Goal: Information Seeking & Learning: Understand process/instructions

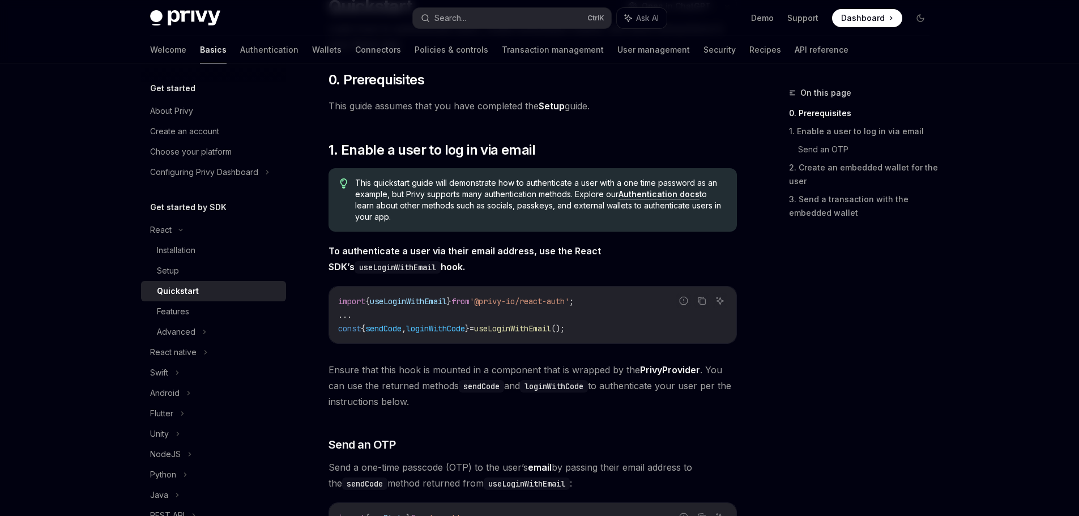
scroll to position [113, 0]
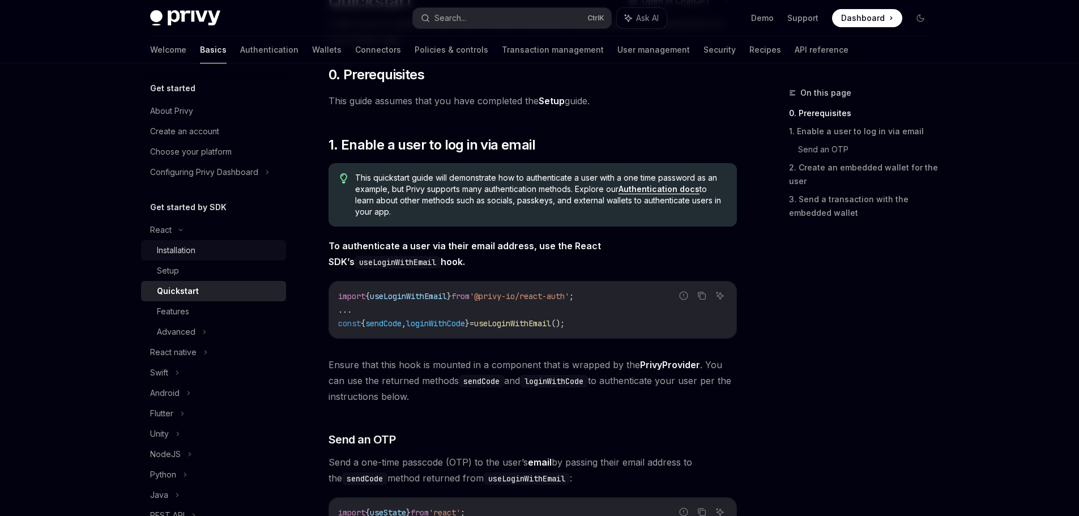
click at [219, 251] on div "Installation" at bounding box center [218, 251] width 122 height 14
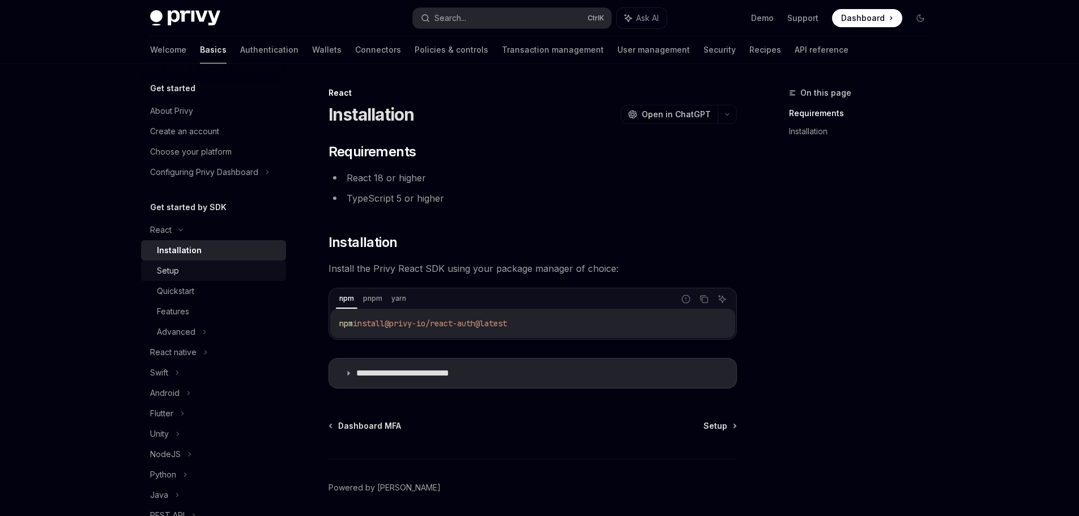
click at [208, 271] on div "Setup" at bounding box center [218, 271] width 122 height 14
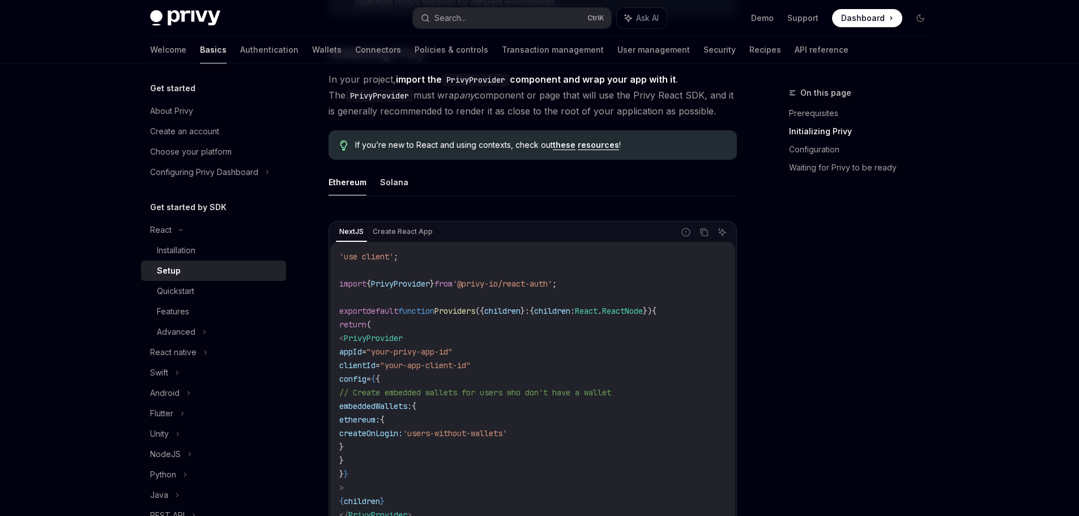
scroll to position [283, 0]
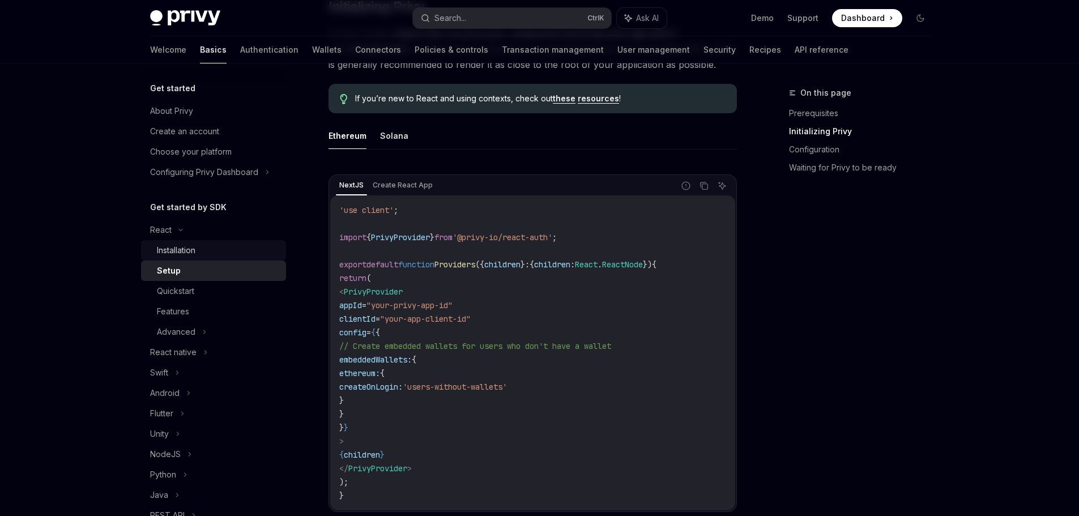
click at [211, 253] on div "Installation" at bounding box center [218, 251] width 122 height 14
type textarea "*"
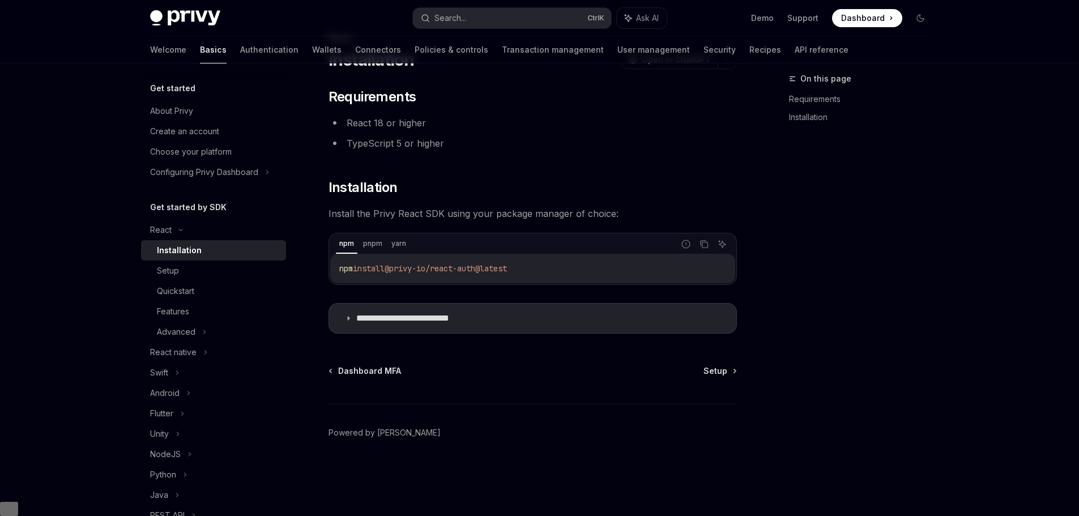
scroll to position [41, 0]
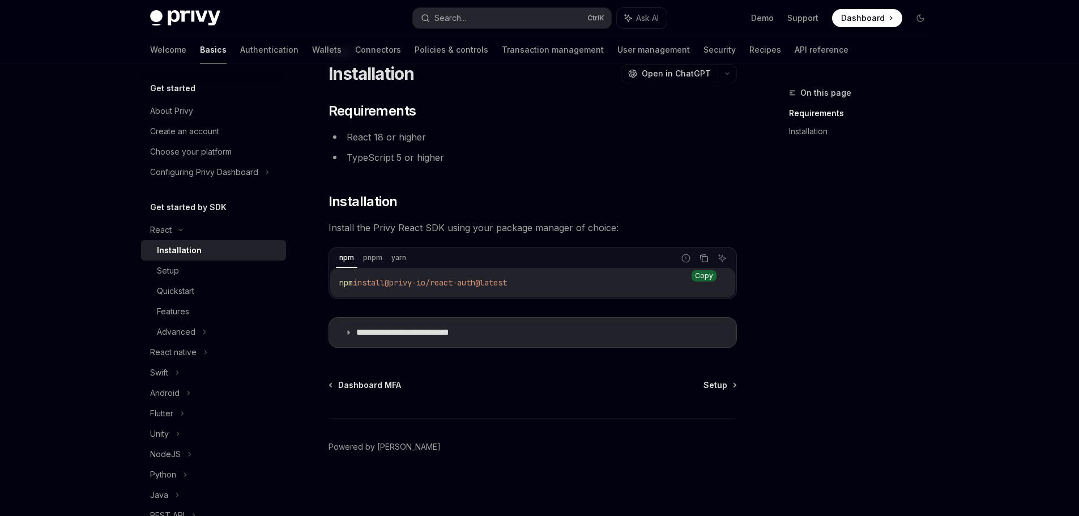
click at [702, 261] on icon "Copy the contents from the code block" at bounding box center [704, 258] width 9 height 9
click at [198, 268] on div "Setup" at bounding box center [218, 271] width 122 height 14
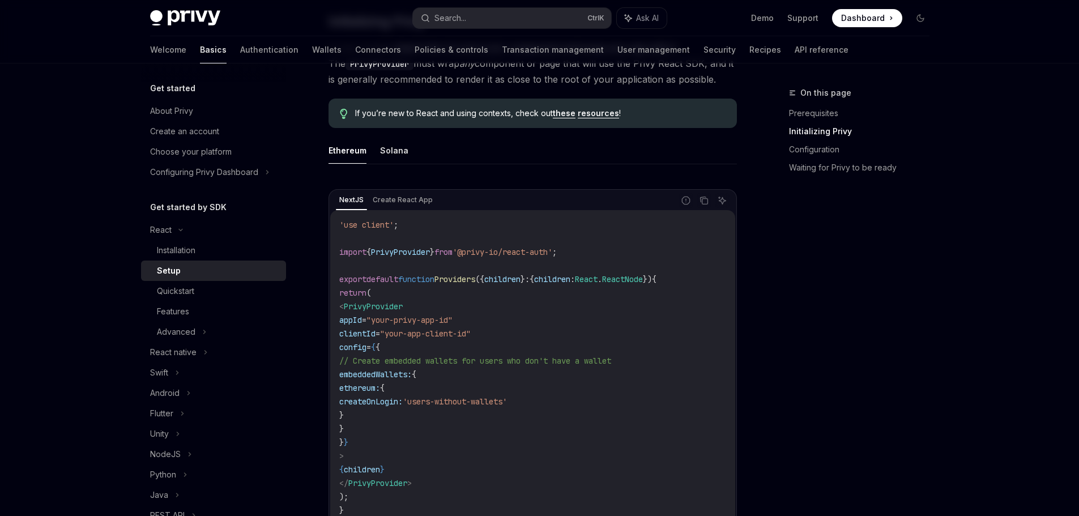
scroll to position [267, 0]
click at [385, 153] on button "Solana" at bounding box center [394, 151] width 28 height 27
click at [340, 153] on button "Ethereum" at bounding box center [348, 151] width 38 height 27
type textarea "*"
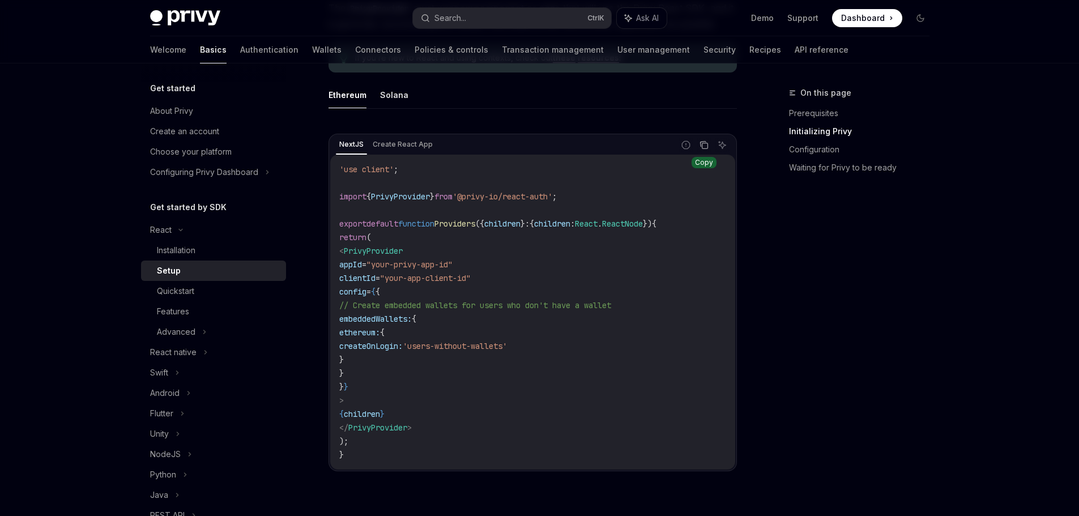
click at [705, 142] on icon "Copy the contents from the code block" at bounding box center [704, 144] width 9 height 9
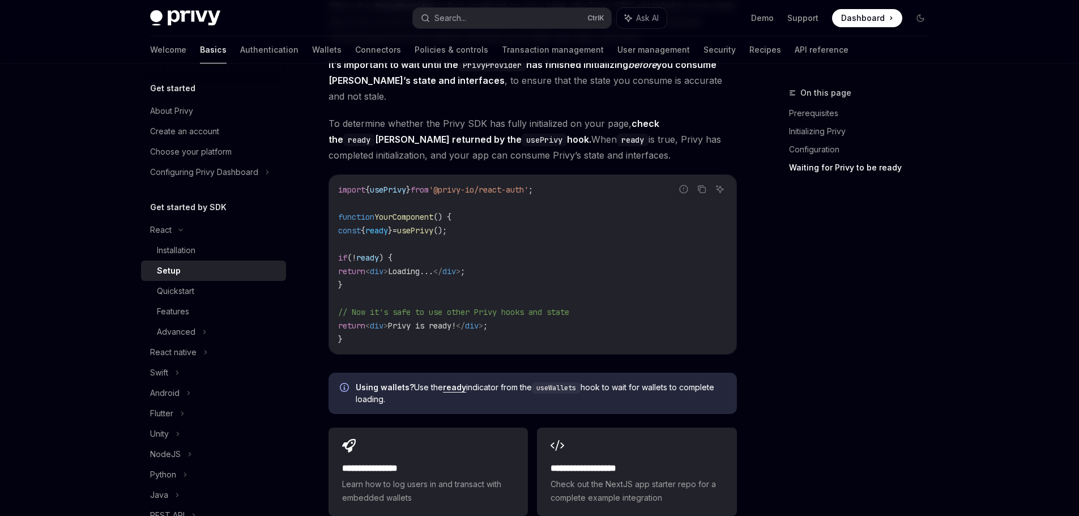
scroll to position [1174, 0]
click at [178, 295] on div "Quickstart" at bounding box center [175, 291] width 37 height 14
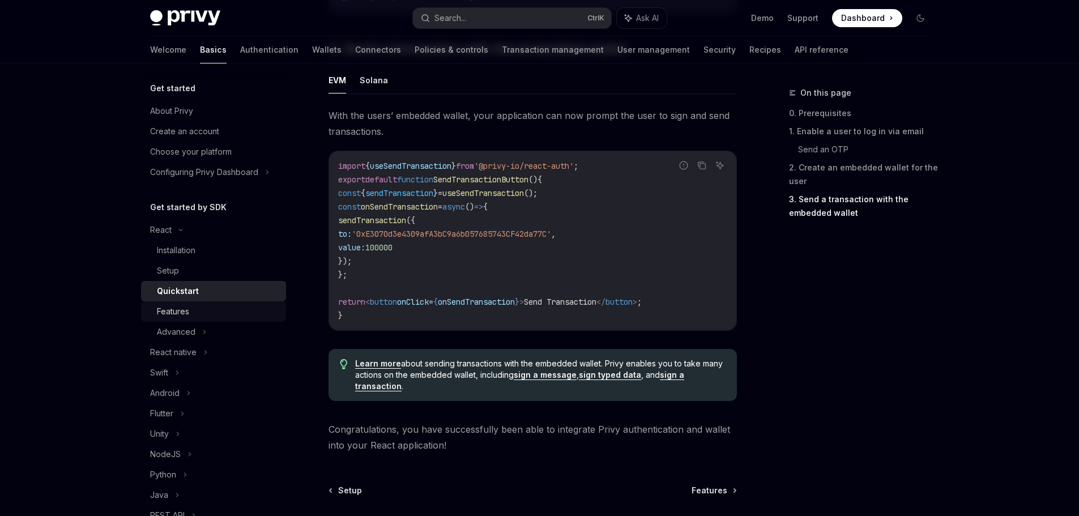
scroll to position [1014, 0]
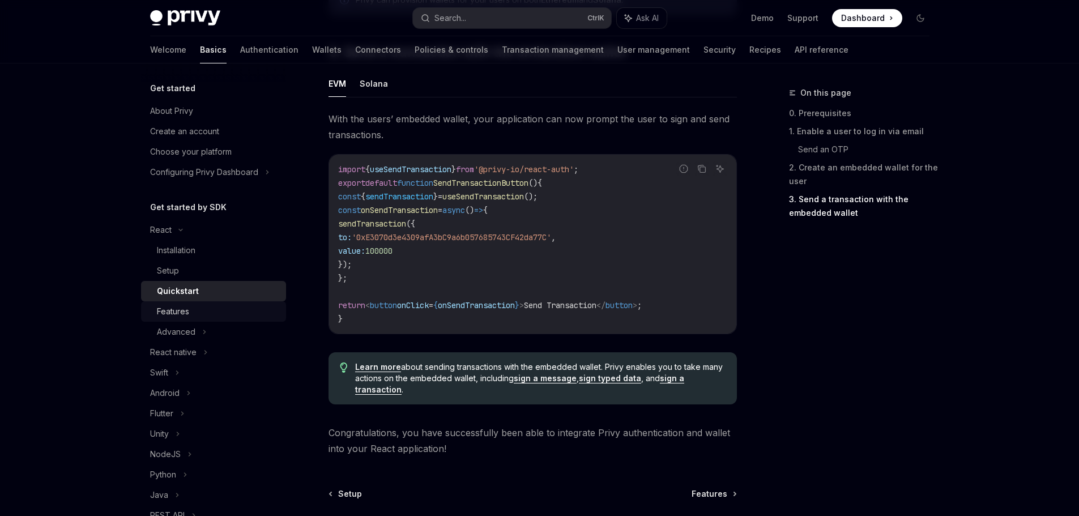
click at [225, 313] on div "Features" at bounding box center [218, 312] width 122 height 14
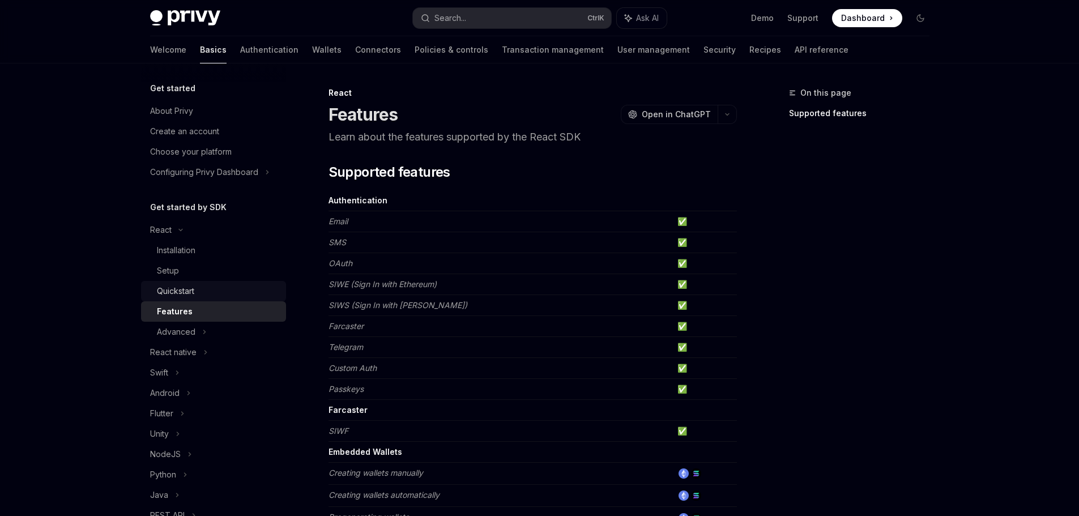
click at [234, 290] on div "Quickstart" at bounding box center [218, 291] width 122 height 14
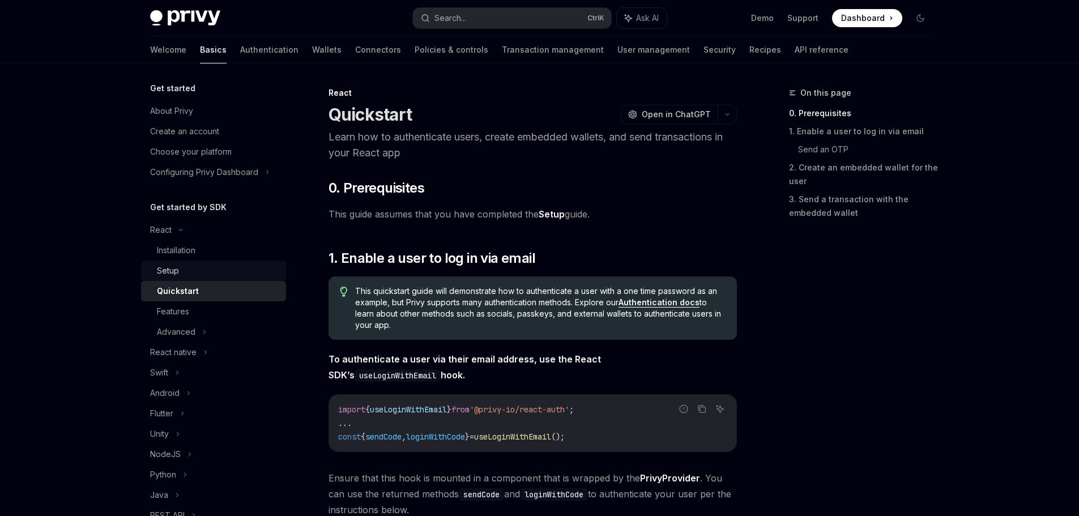
click at [242, 267] on div "Setup" at bounding box center [218, 271] width 122 height 14
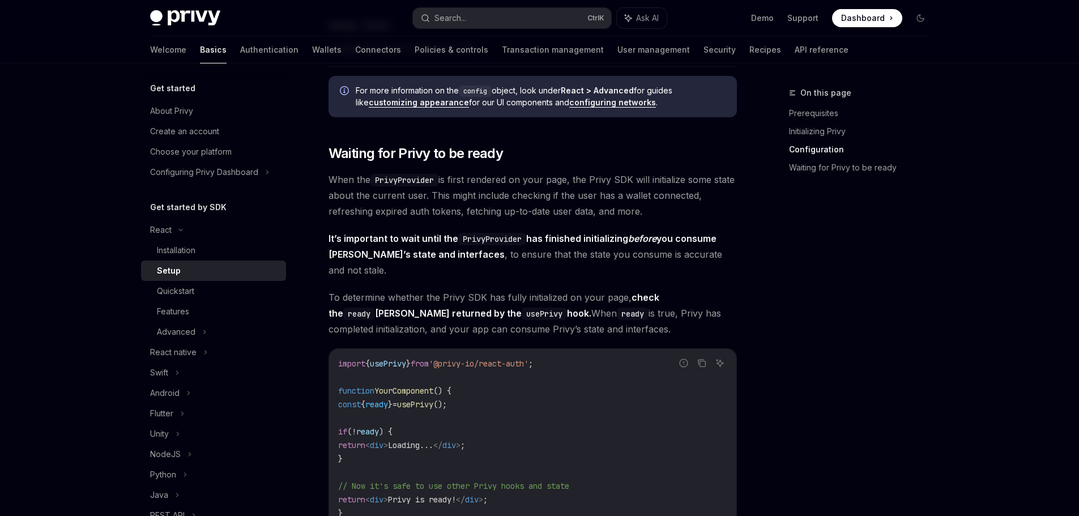
scroll to position [1020, 0]
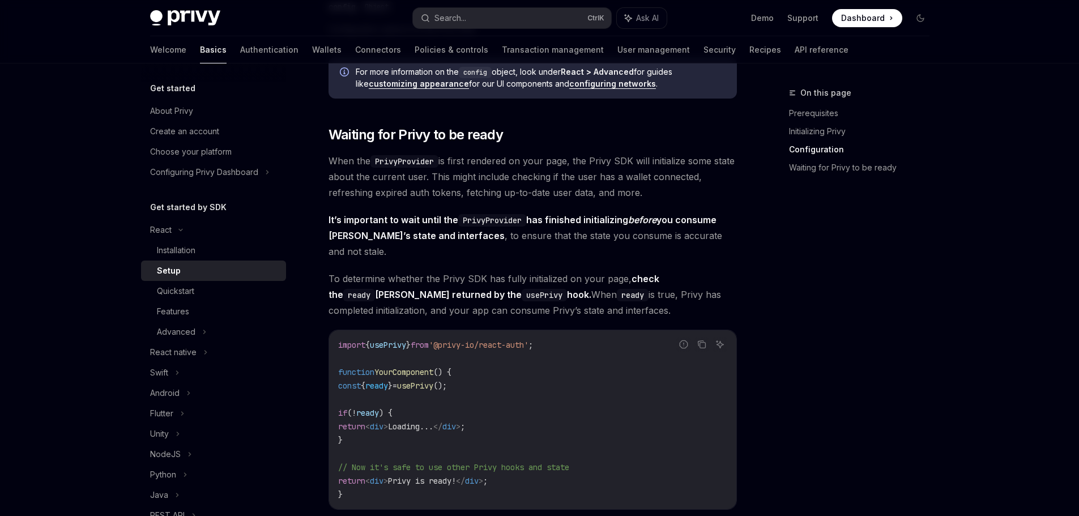
drag, startPoint x: 322, startPoint y: 123, endPoint x: 647, endPoint y: 297, distance: 367.9
click at [647, 297] on div "React Setup OpenAI Open in ChatGPT OpenAI Open in ChatGPT ​ Prerequisites Befor…" at bounding box center [426, 4] width 625 height 1875
copy div "Waiting for Privy to be ready When the PrivyProvider is first rendered on your …"
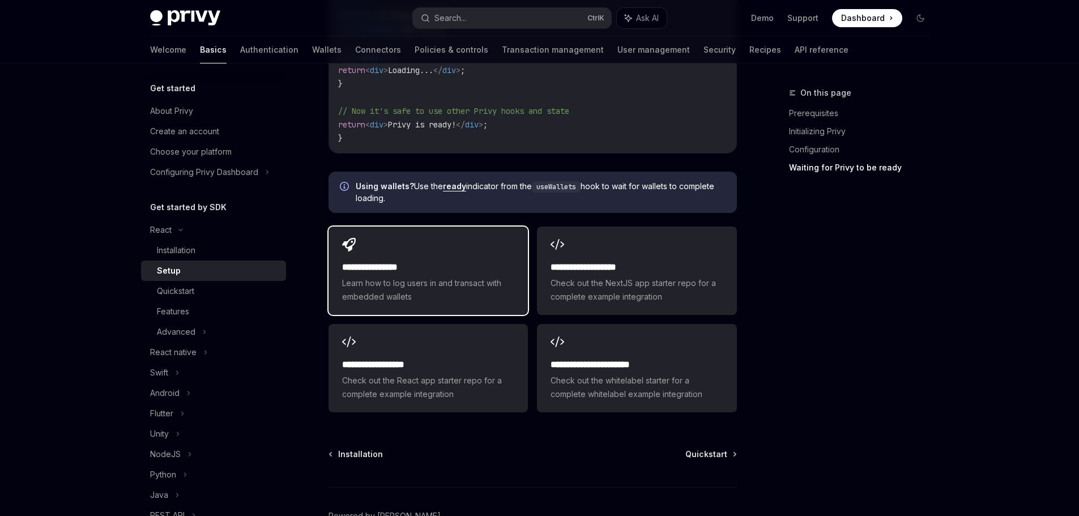
scroll to position [1429, 0]
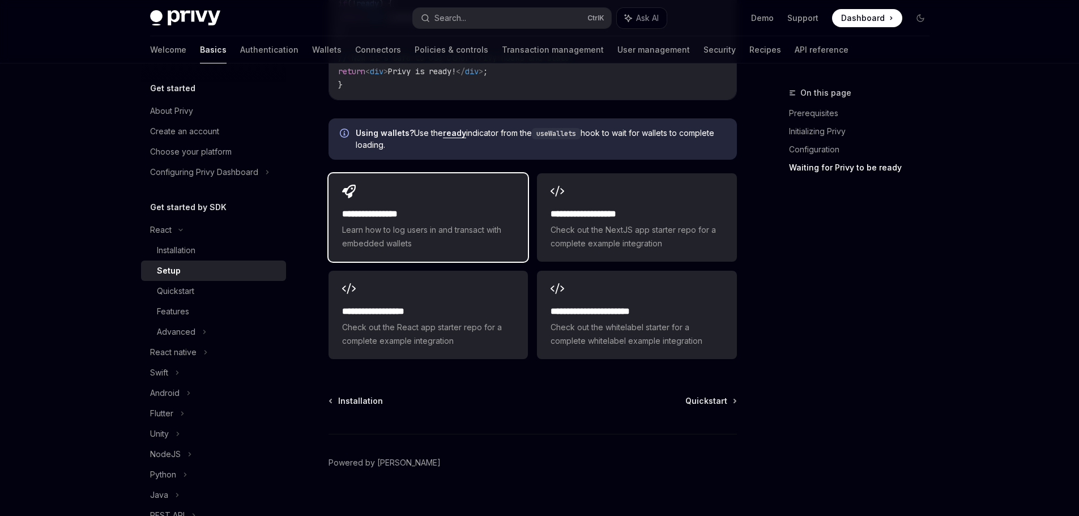
click at [485, 223] on span "Learn how to log users in and transact with embedded wallets" at bounding box center [428, 236] width 172 height 27
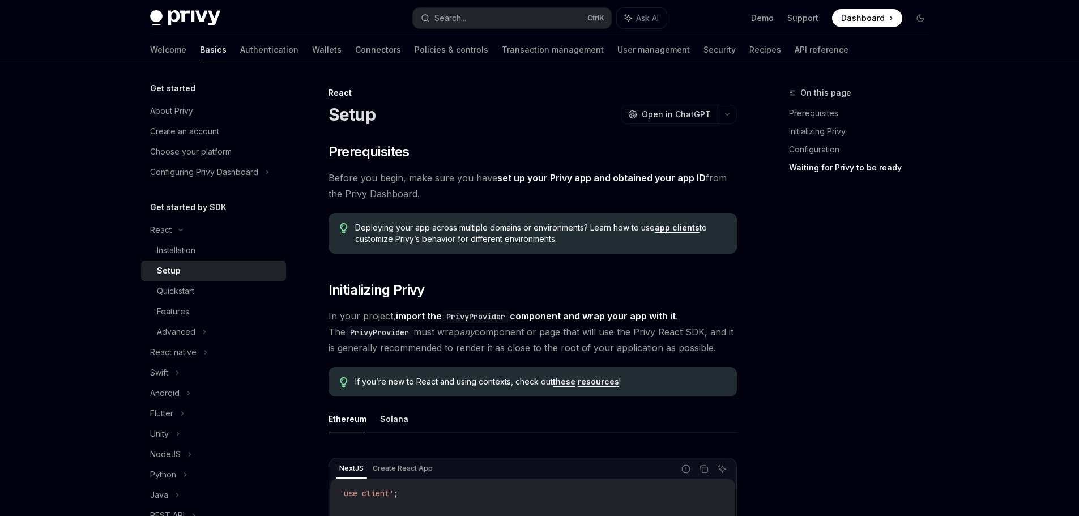
type textarea "*"
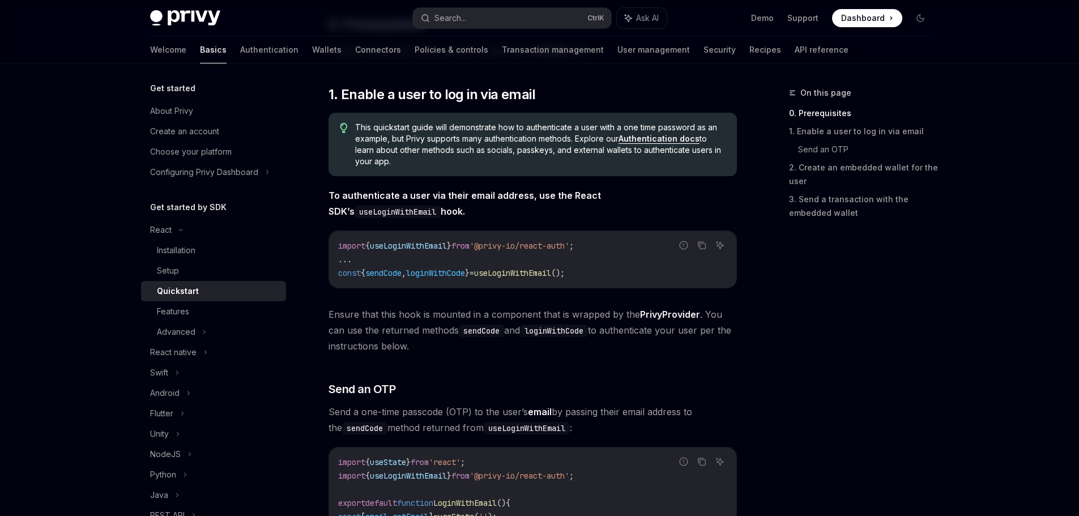
scroll to position [170, 0]
